Goal: Task Accomplishment & Management: Use online tool/utility

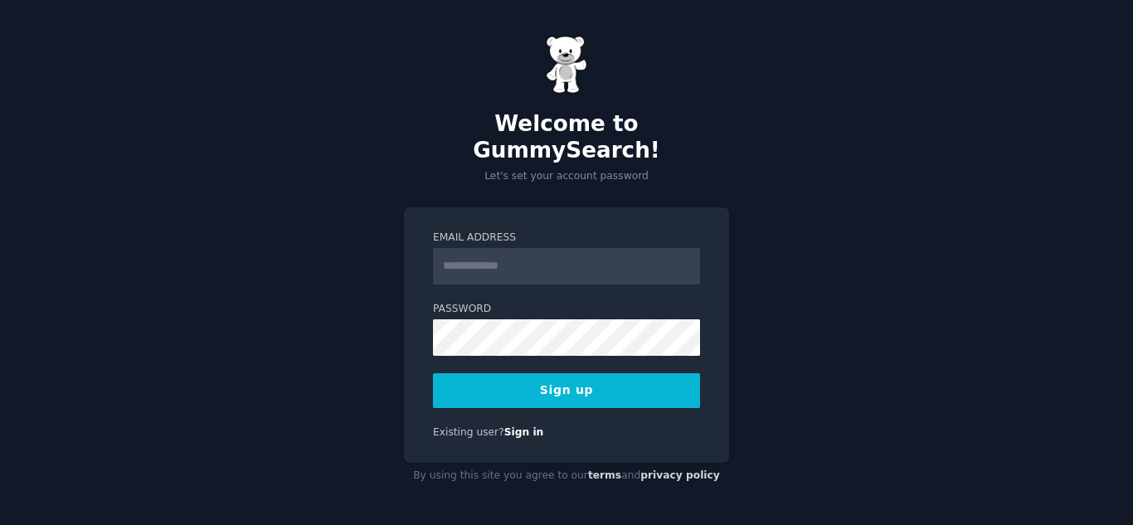
click at [572, 259] on input "Email Address" at bounding box center [566, 266] width 267 height 37
type input "**********"
click at [411, 374] on div "**********" at bounding box center [566, 335] width 325 height 256
click at [582, 393] on button "Sign up" at bounding box center [566, 390] width 267 height 35
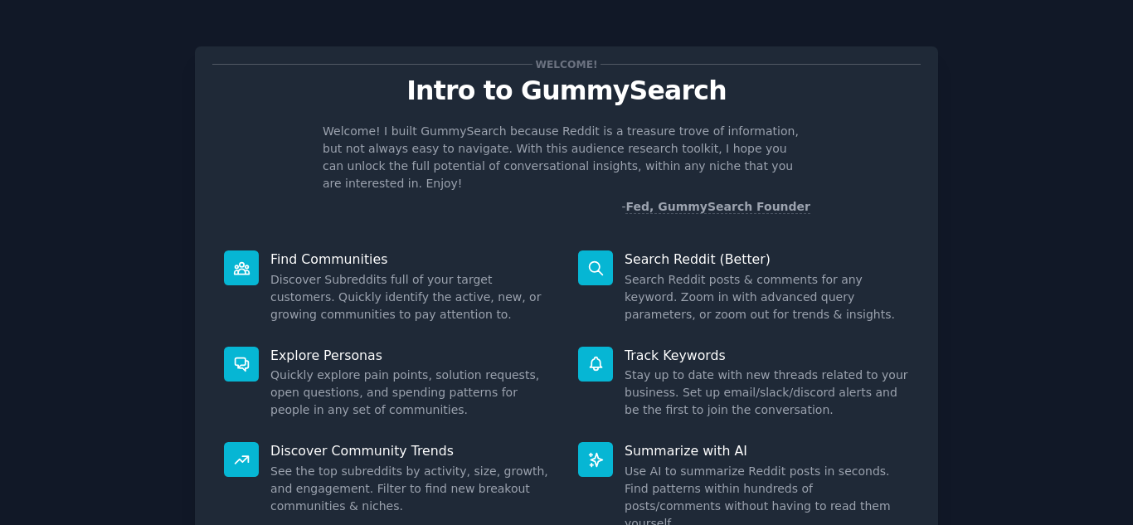
scroll to position [124, 0]
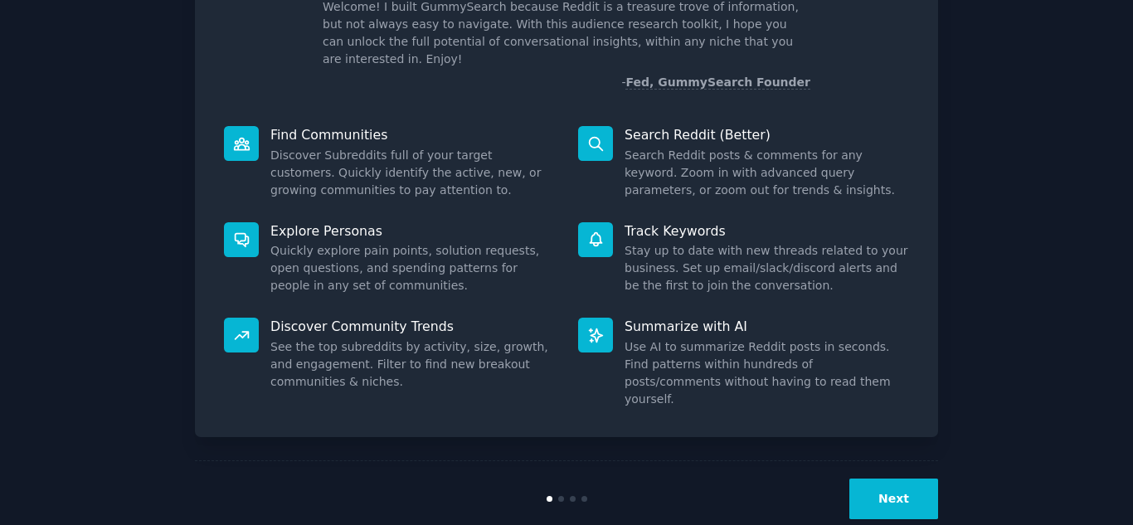
click at [911, 479] on button "Next" at bounding box center [894, 499] width 89 height 41
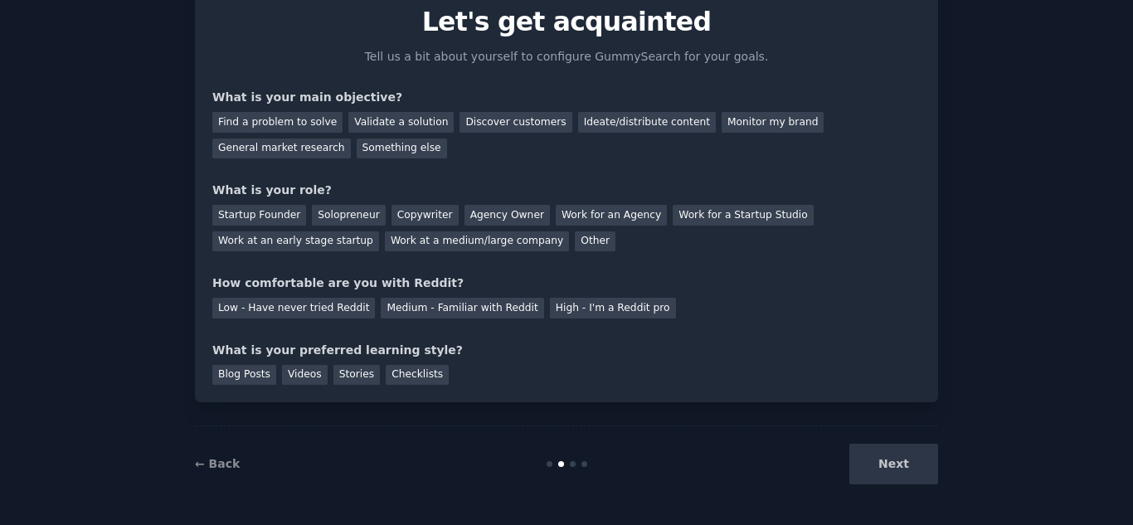
scroll to position [69, 0]
click at [913, 468] on div "Next" at bounding box center [814, 464] width 248 height 41
click at [931, 445] on div "Next" at bounding box center [814, 464] width 248 height 41
click at [856, 465] on div "Next" at bounding box center [814, 464] width 248 height 41
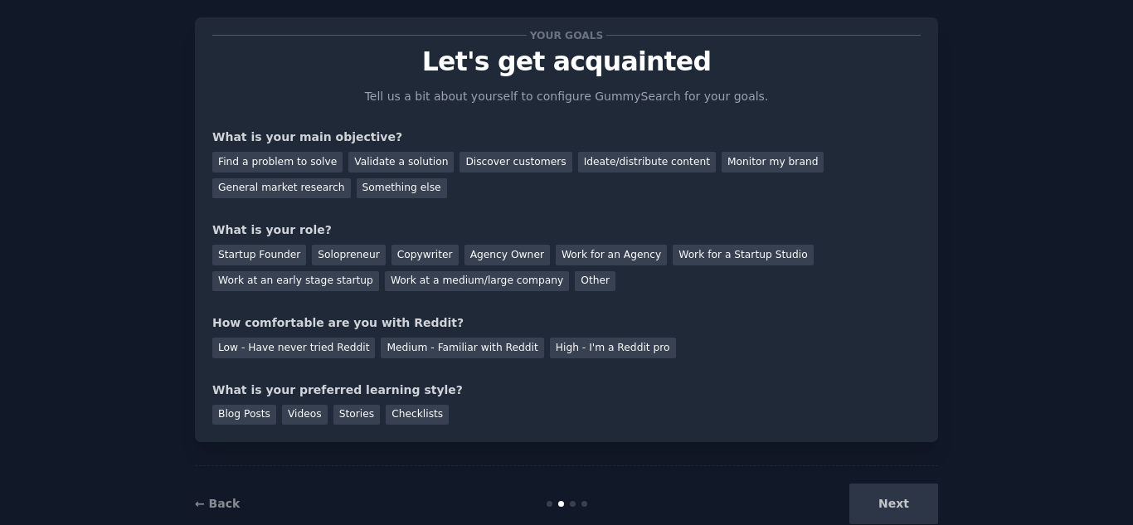
scroll to position [0, 0]
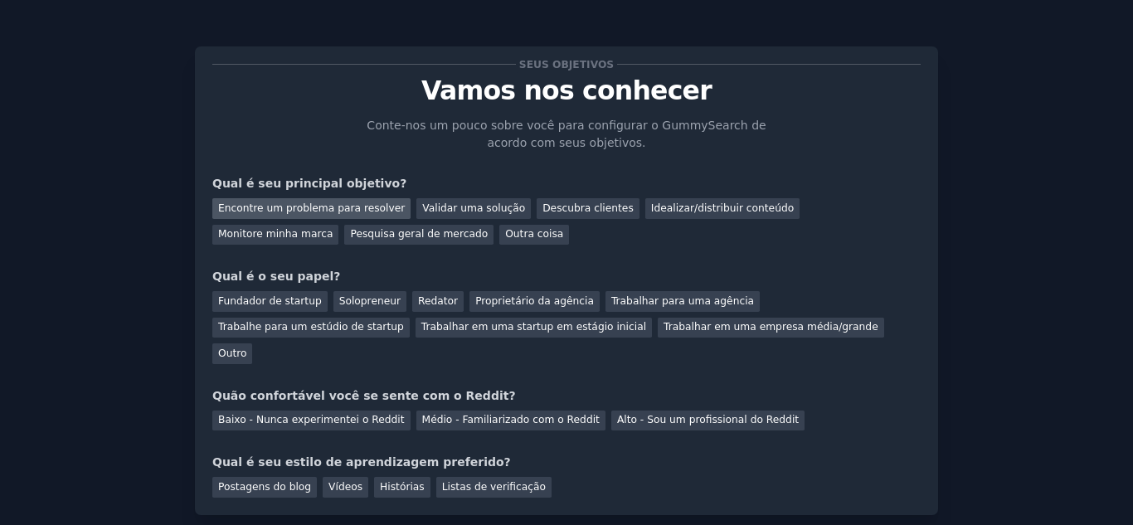
click at [377, 208] on font "Encontre um problema para resolver" at bounding box center [311, 208] width 187 height 12
click at [428, 207] on font "Validar uma solução" at bounding box center [473, 208] width 103 height 12
click at [363, 211] on font "Encontre um problema para resolver" at bounding box center [311, 208] width 187 height 12
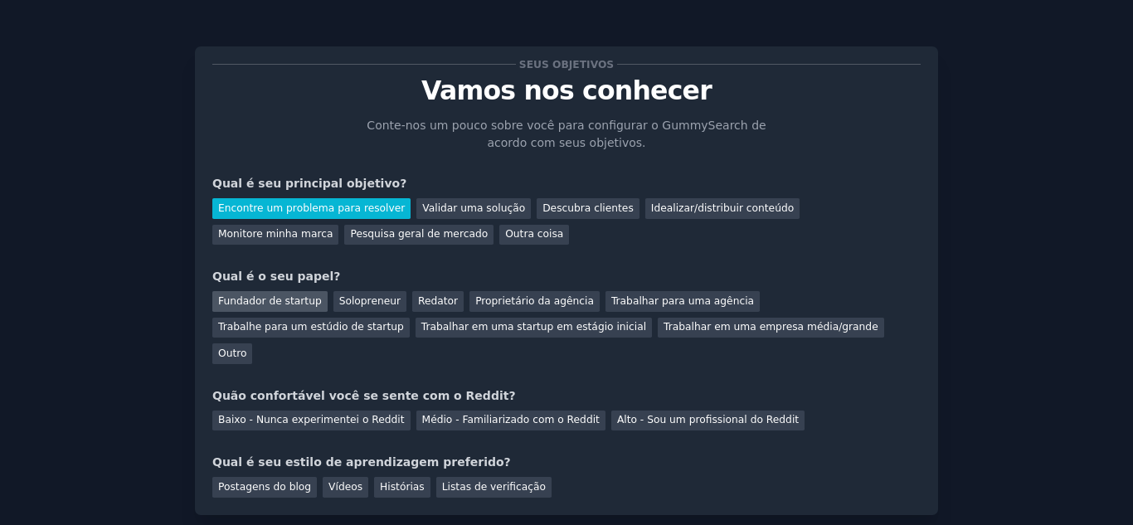
click at [247, 300] on font "Fundador de startup" at bounding box center [270, 301] width 104 height 12
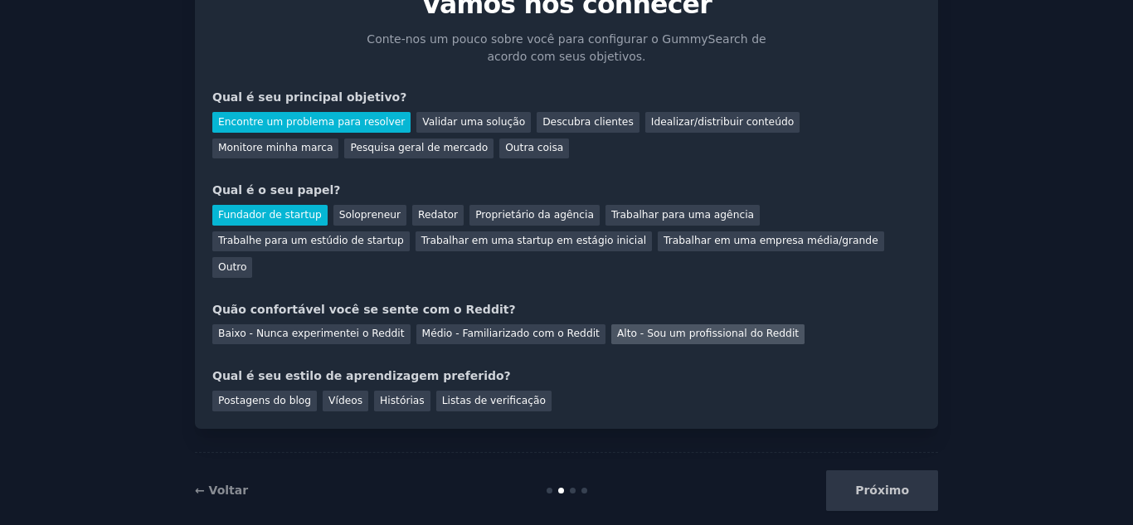
click at [617, 328] on font "Alto - Sou um profissional do Reddit" at bounding box center [708, 334] width 182 height 12
click at [348, 391] on div "Vídeos" at bounding box center [346, 401] width 46 height 21
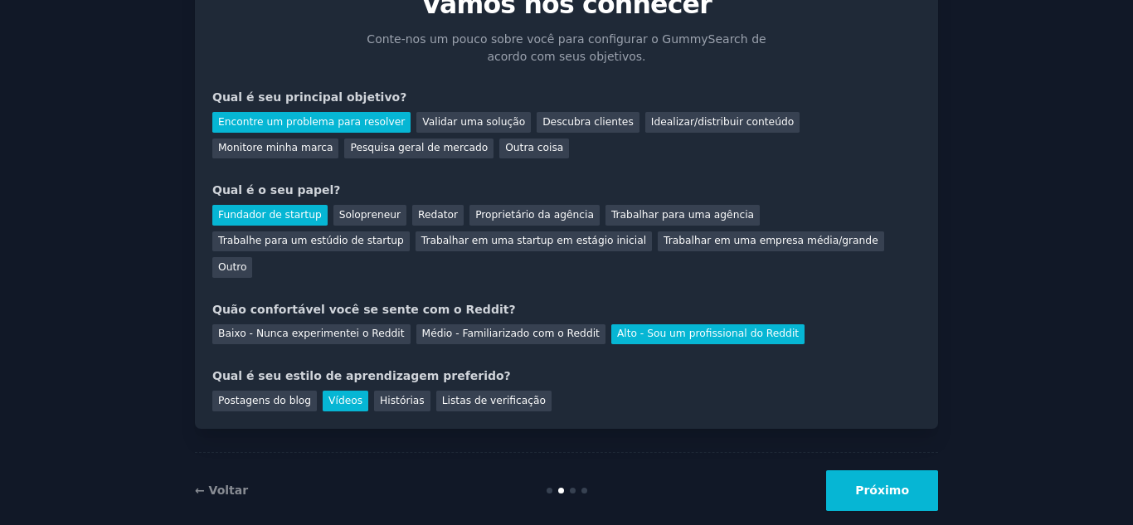
click at [895, 485] on div "← Voltar Próximo" at bounding box center [566, 490] width 743 height 76
click at [894, 481] on button "Próximo" at bounding box center [882, 490] width 112 height 41
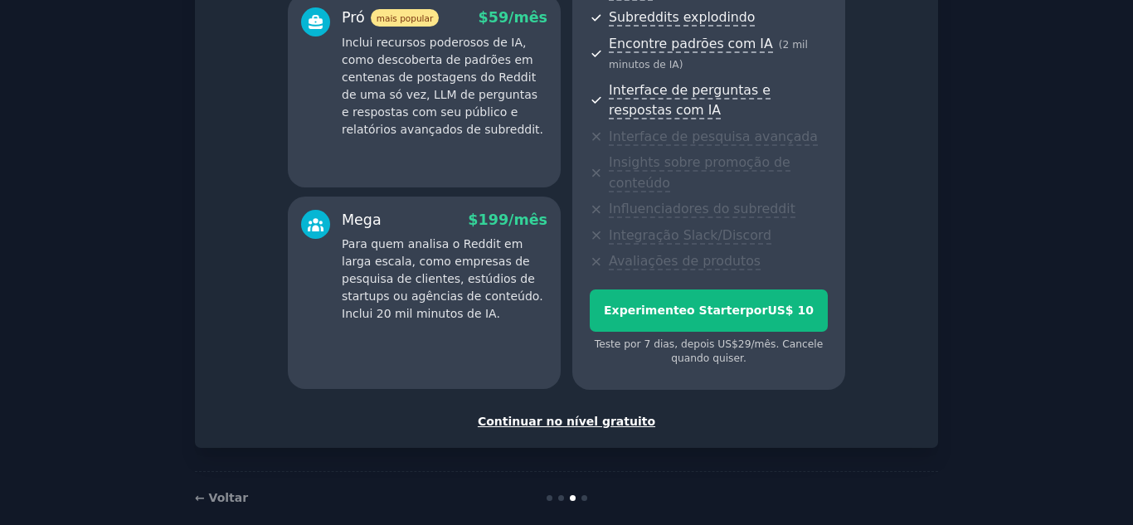
scroll to position [358, 0]
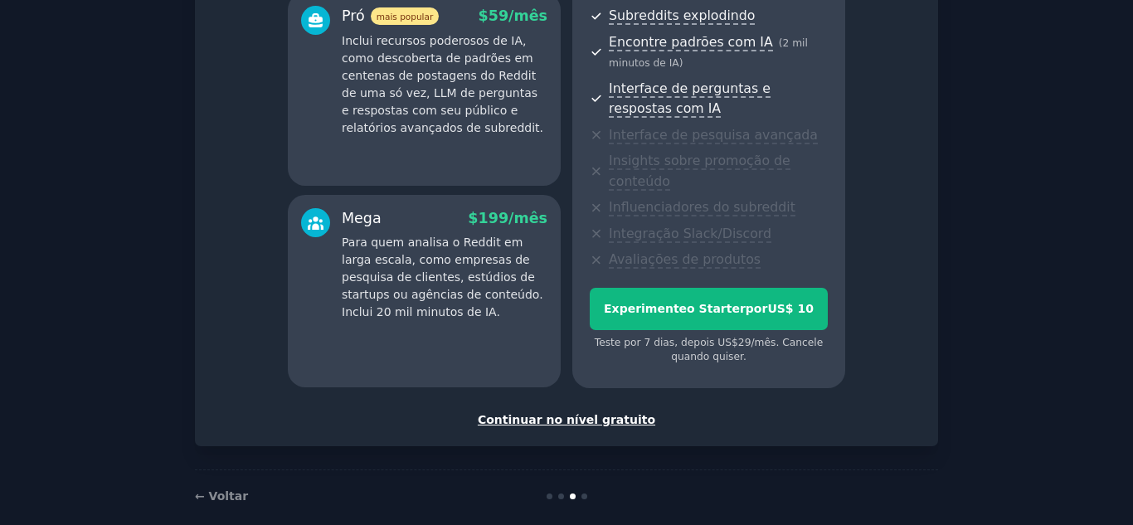
click at [606, 413] on font "Continuar no nível gratuito" at bounding box center [567, 419] width 178 height 13
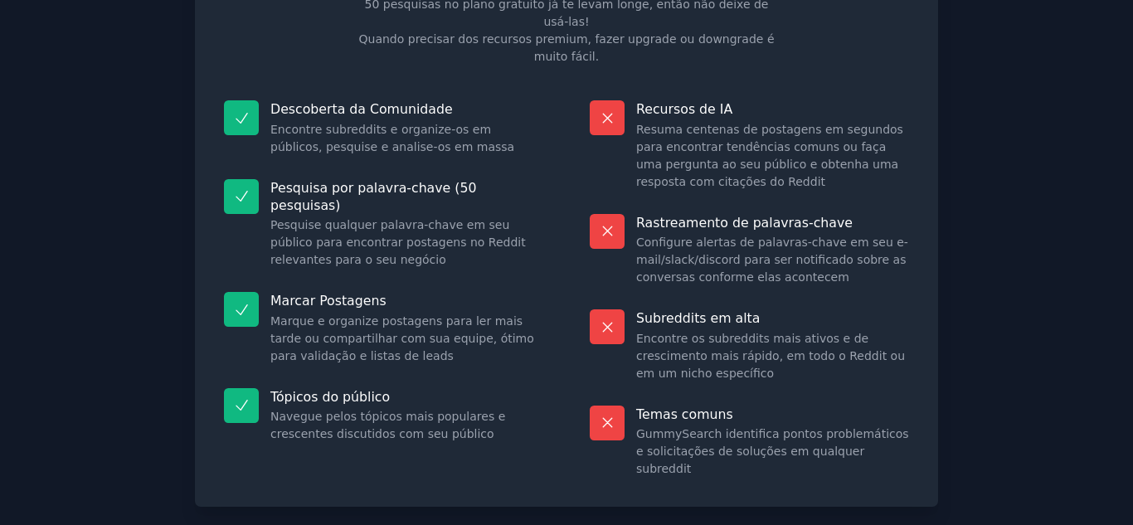
scroll to position [191, 0]
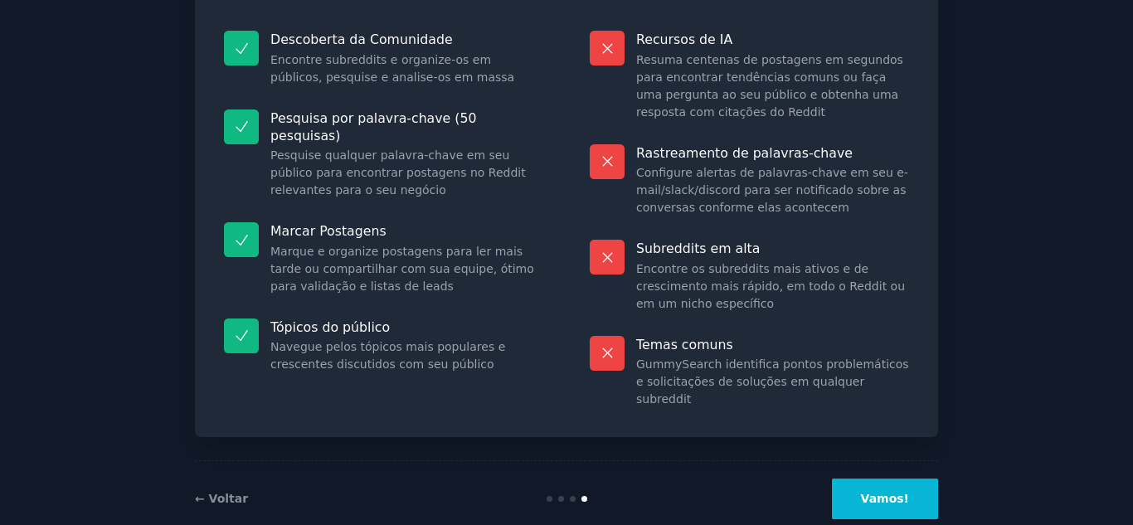
click at [899, 479] on button "Vamos!" at bounding box center [885, 499] width 106 height 41
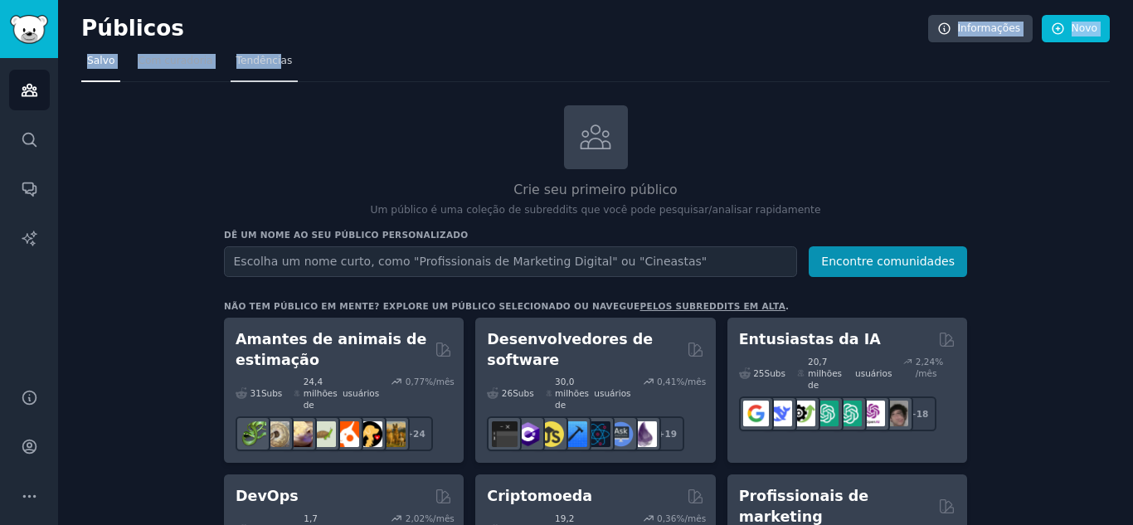
click at [261, 58] on font "Tendências" at bounding box center [264, 61] width 56 height 12
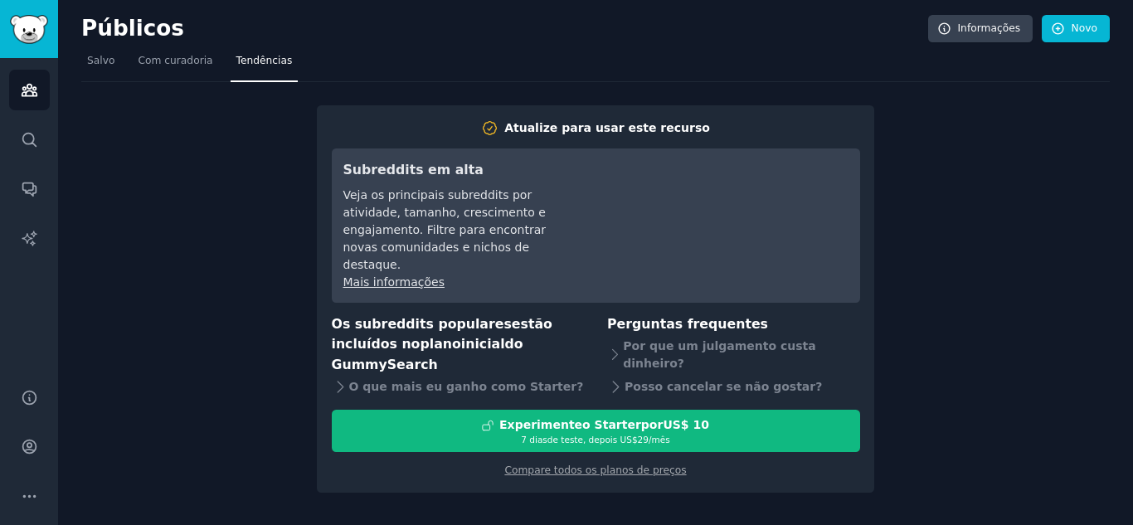
click at [456, 54] on nav "Salvo Com curadoria Tendências" at bounding box center [595, 65] width 1029 height 34
drag, startPoint x: 214, startPoint y: 291, endPoint x: 177, endPoint y: 120, distance: 175.0
click at [214, 287] on div "Atualize para usar este recurso Subreddits em [GEOGRAPHIC_DATA] os principais s…" at bounding box center [595, 288] width 1029 height 412
click at [172, 71] on link "Com curadoria" at bounding box center [175, 65] width 86 height 34
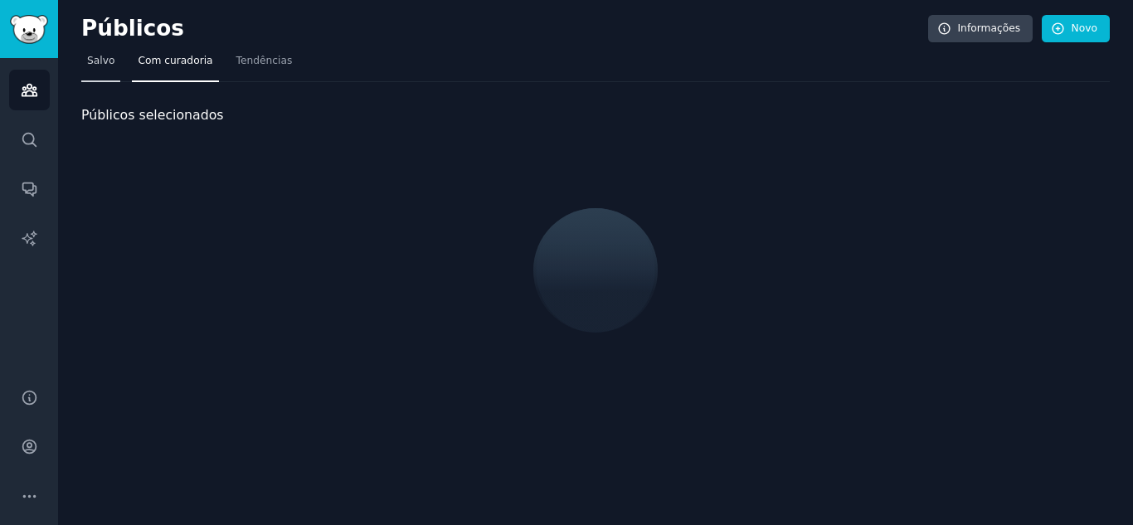
click at [114, 74] on link "Salvo" at bounding box center [100, 65] width 39 height 34
